Goal: Check status: Check status

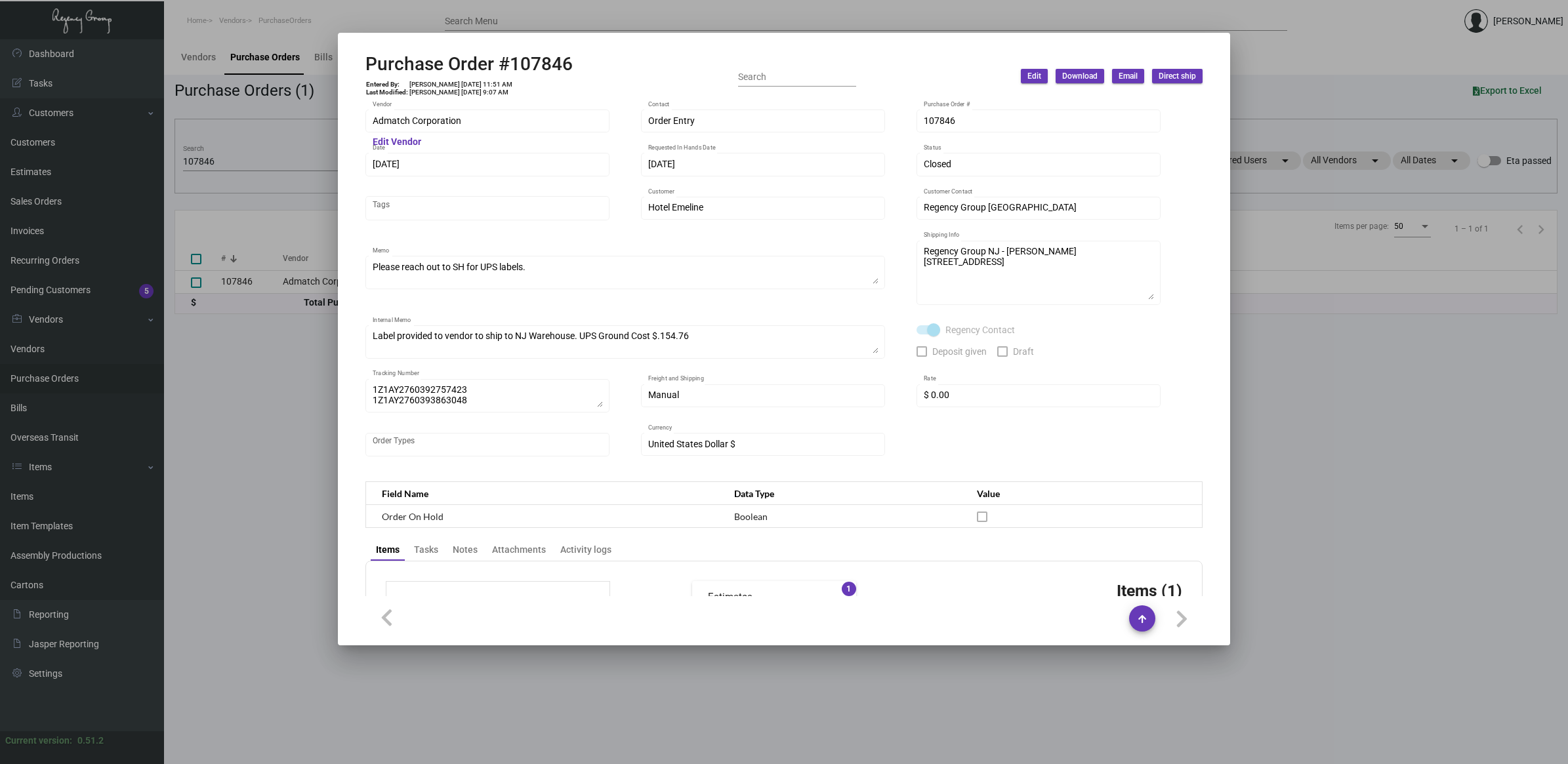
scroll to position [572, 0]
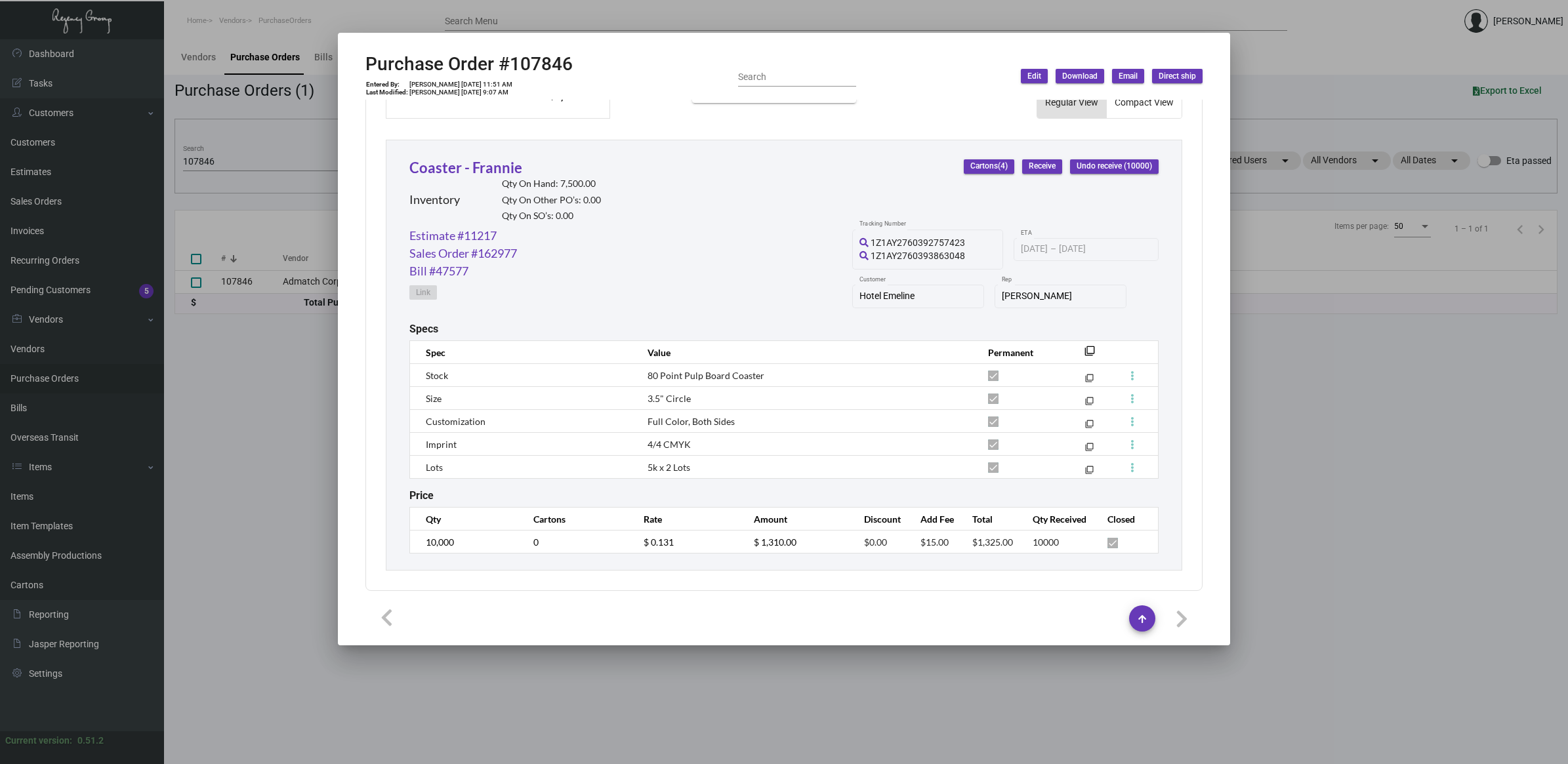
click at [215, 155] on div at bounding box center [784, 382] width 1568 height 764
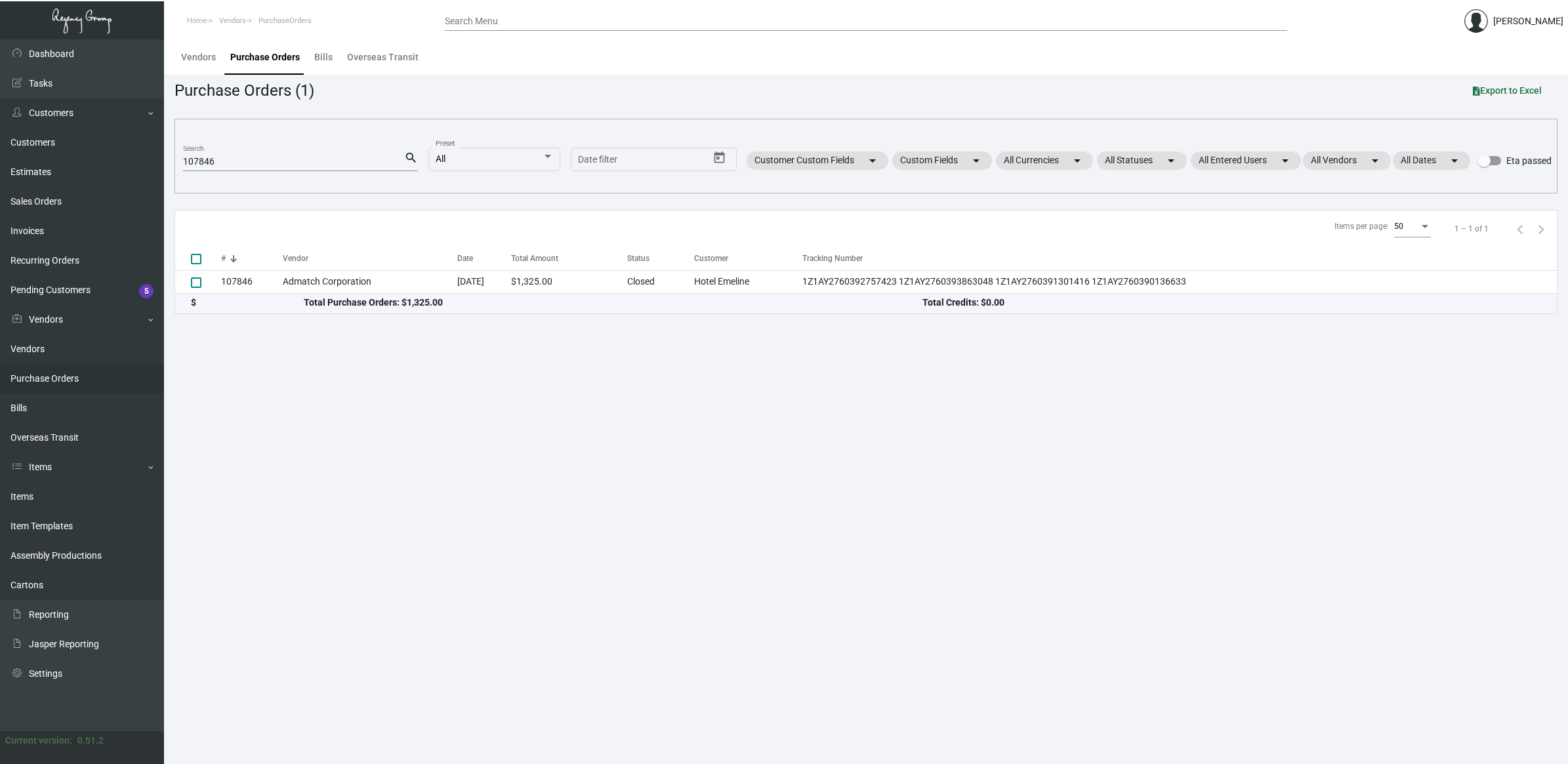
drag, startPoint x: 223, startPoint y: 154, endPoint x: 167, endPoint y: 152, distance: 56.0
click at [143, 155] on div "Dashboard Dashboard Tasks Customers Customers Estimates Sales Orders Invoices R…" at bounding box center [784, 402] width 1568 height 725
drag, startPoint x: 167, startPoint y: 152, endPoint x: 192, endPoint y: 161, distance: 26.6
click at [192, 161] on input "107846" at bounding box center [293, 162] width 221 height 11
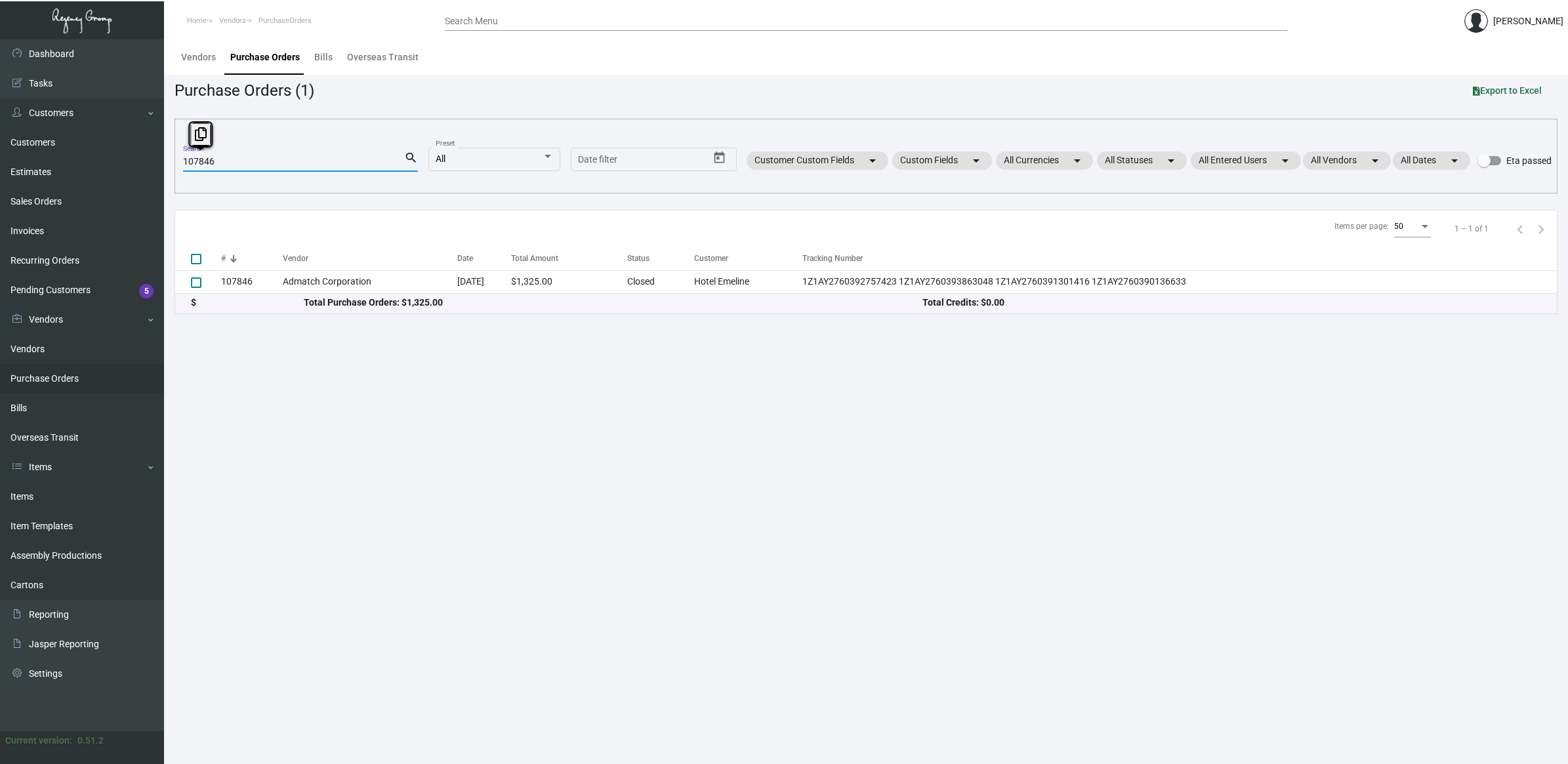
click at [192, 161] on input "107846" at bounding box center [293, 162] width 221 height 11
paste input "2829"
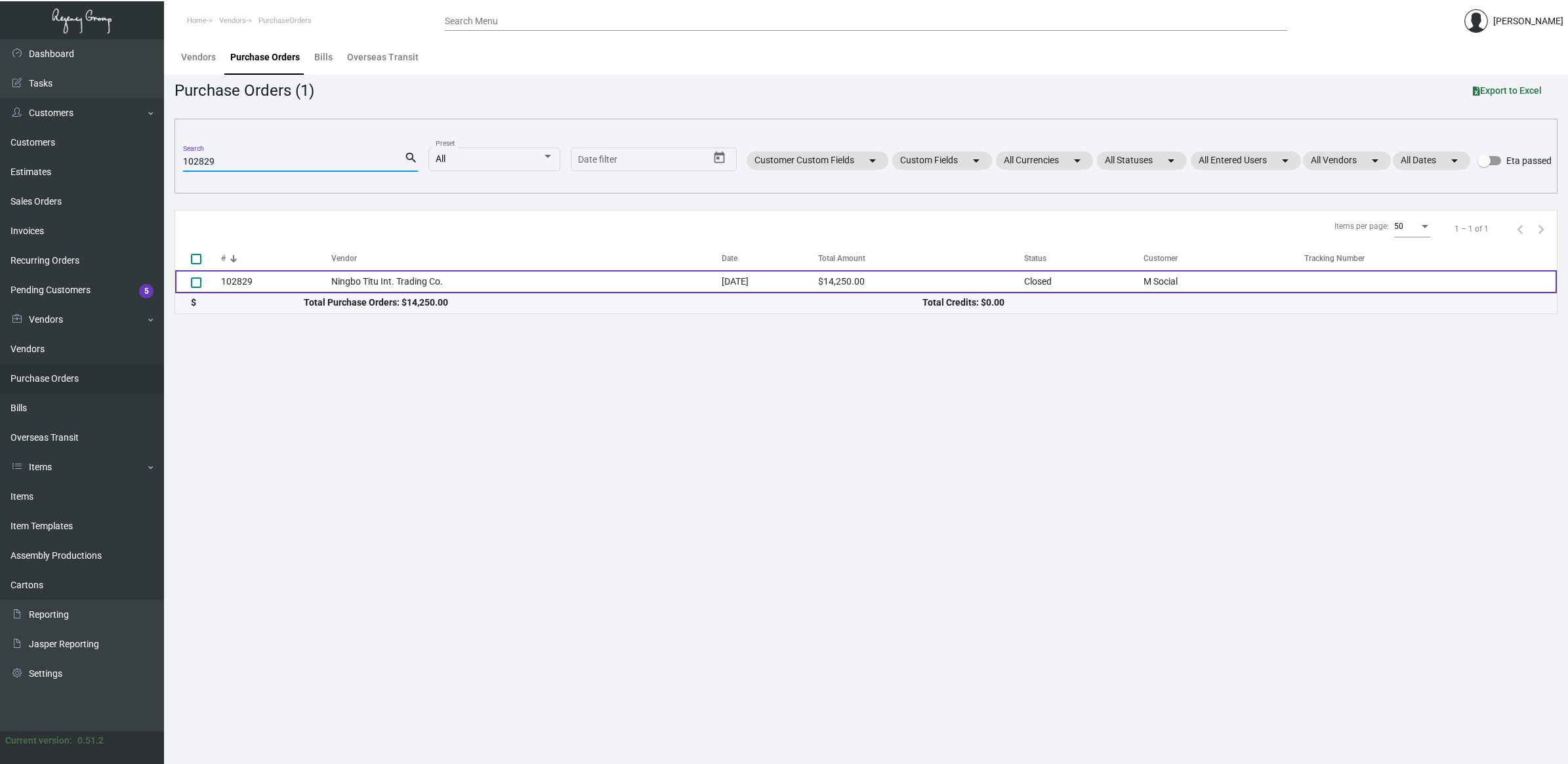
type input "102829"
click at [343, 277] on td "Ningbo Titu Int. Trading Co." at bounding box center [526, 281] width 390 height 23
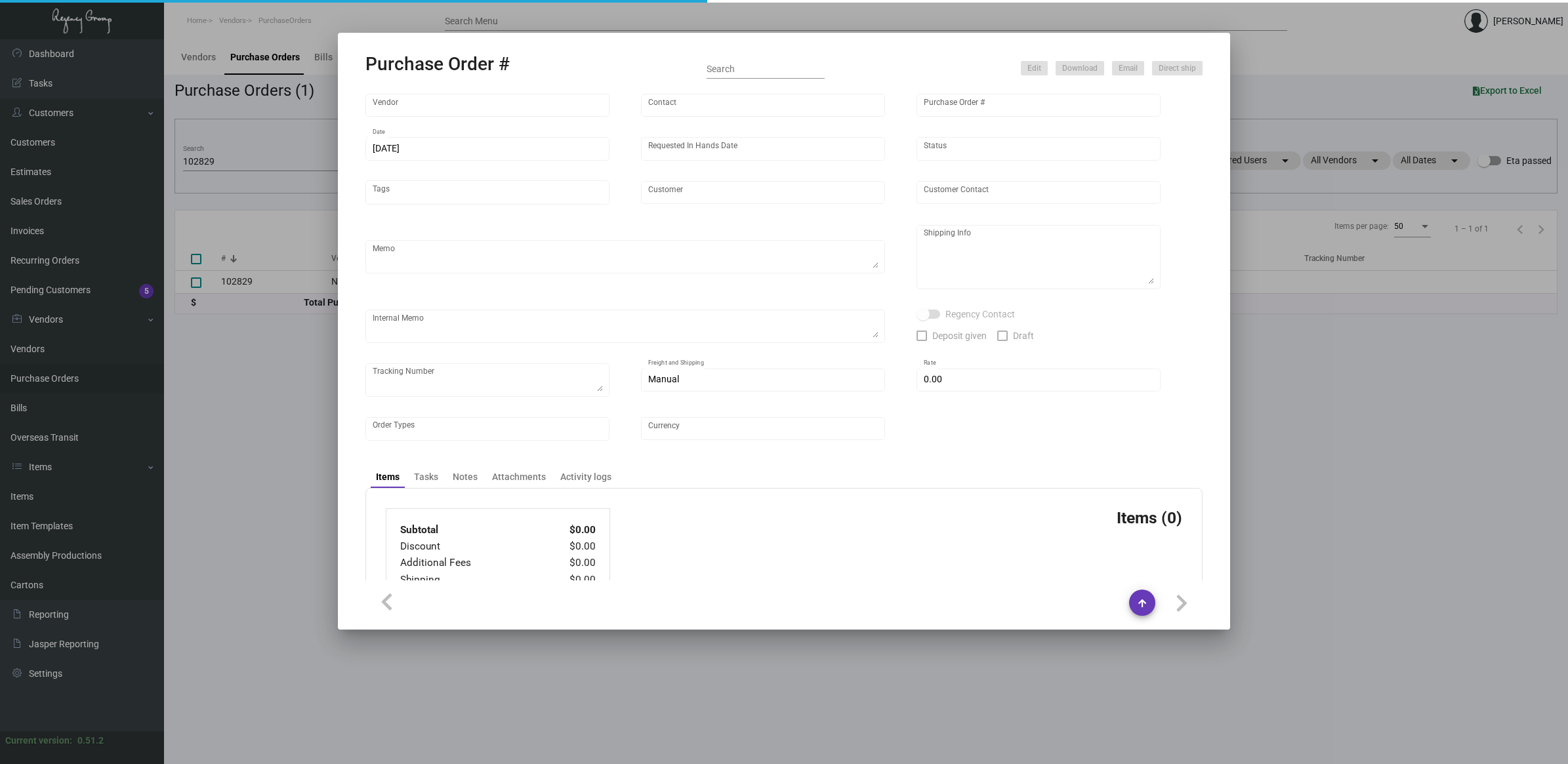
type input "Ningbo Titu Int. Trading Co."
type input "Skipper -"
type input "102829"
type input "[DATE]"
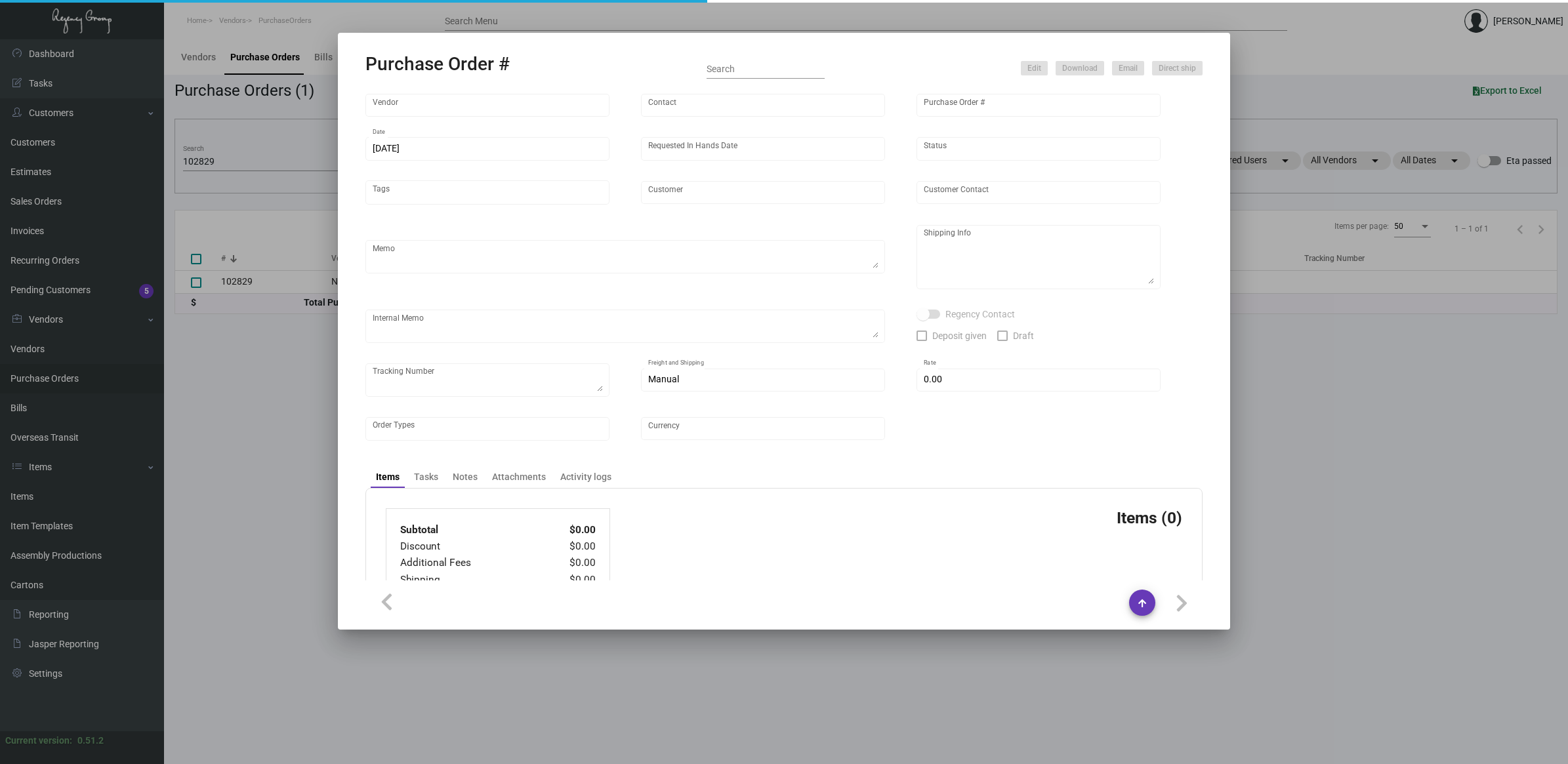
type input "M Social"
type textarea "Please wait to receive shipping instructions for this order after CNY."
type textarea "Regency Group NJ - [PERSON_NAME] [STREET_ADDRESS]"
checkbox input "true"
type input "$ 0.00"
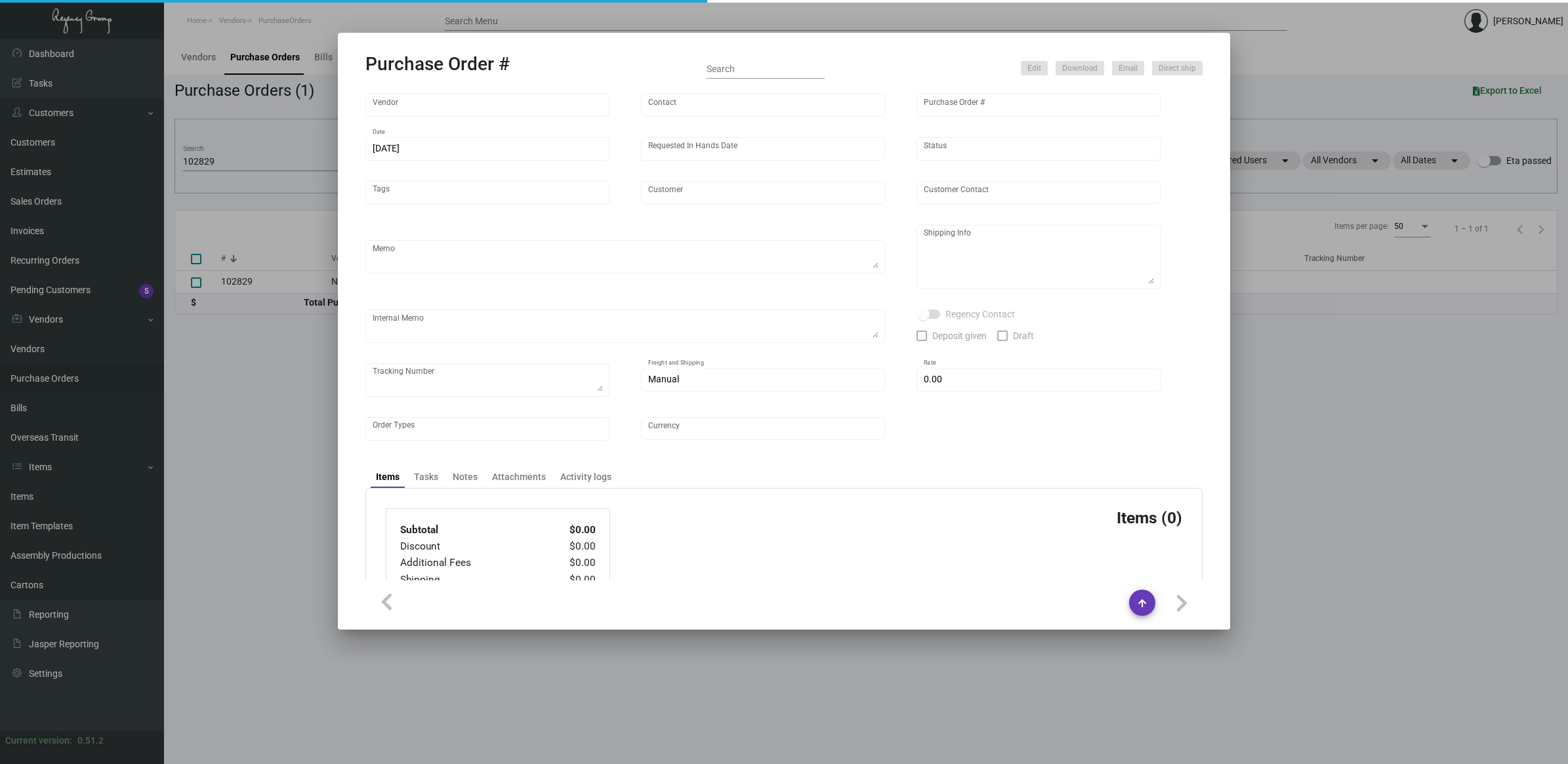
type input "United States Dollar $"
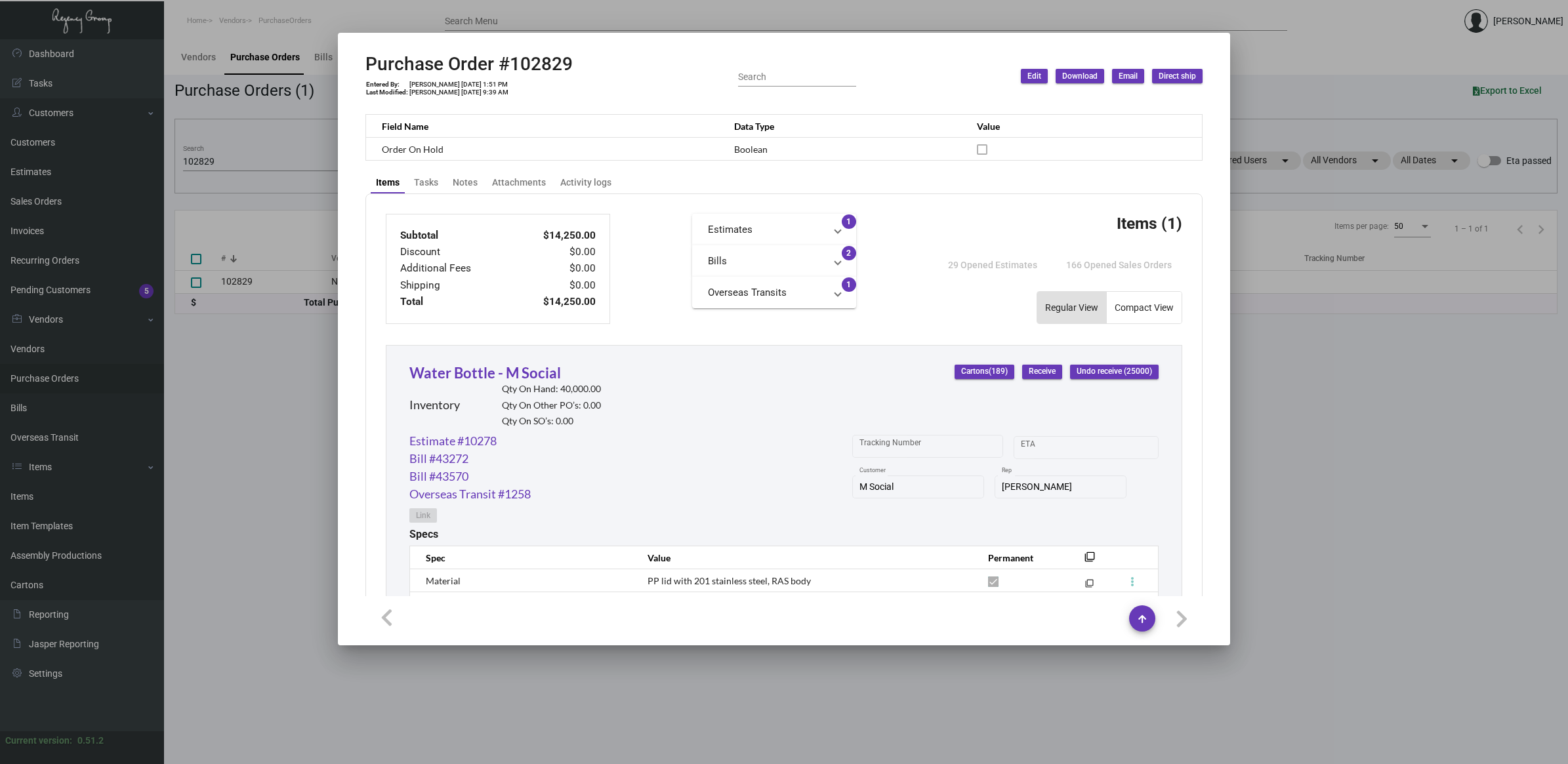
scroll to position [551, 0]
